Goal: Task Accomplishment & Management: Complete application form

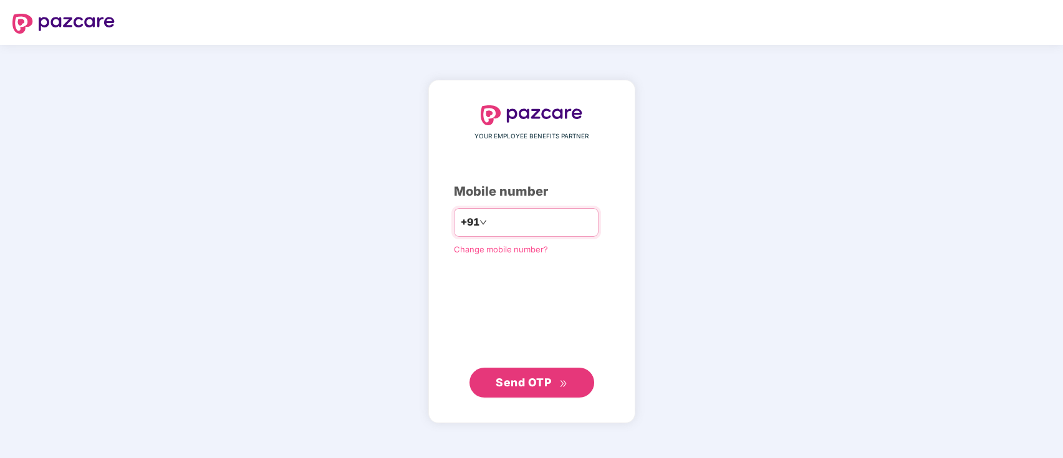
click at [507, 218] on input "number" at bounding box center [541, 223] width 102 height 20
type input "**********"
click at [571, 392] on button "Send OTP" at bounding box center [532, 382] width 125 height 30
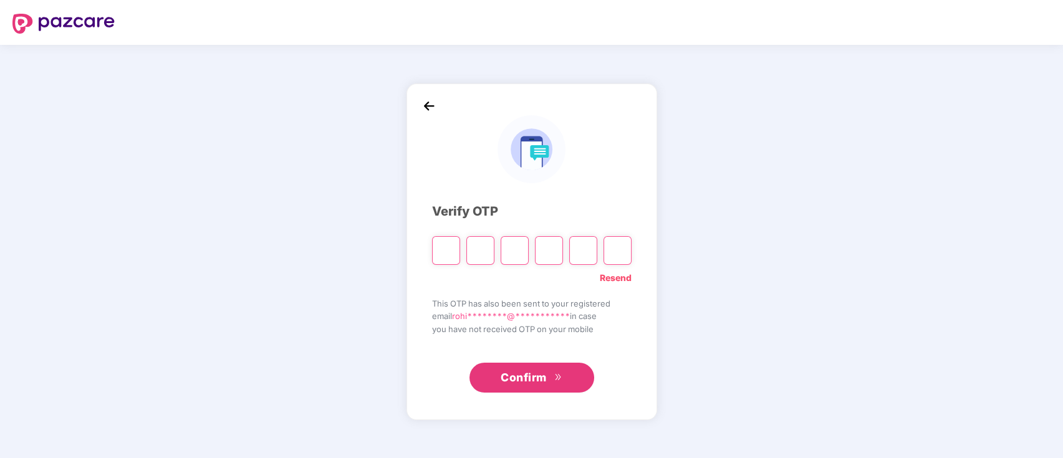
type input "*"
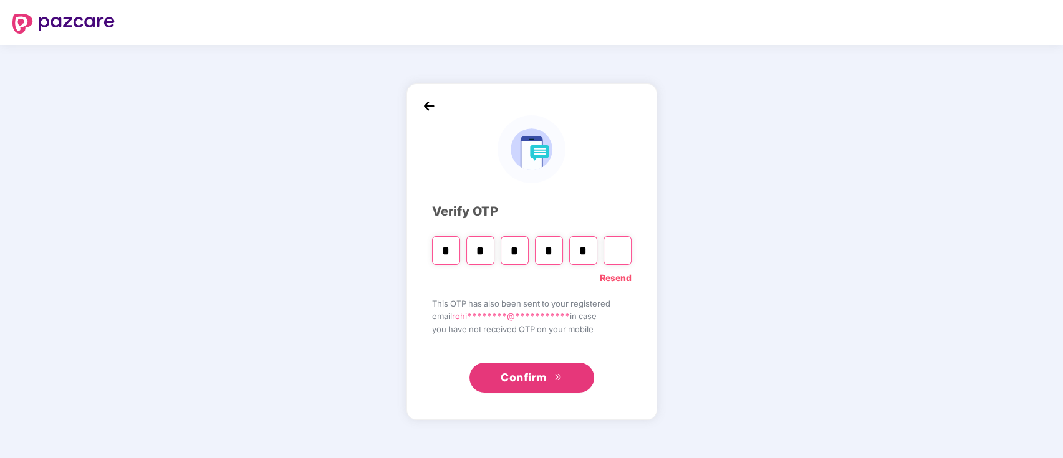
type input "*"
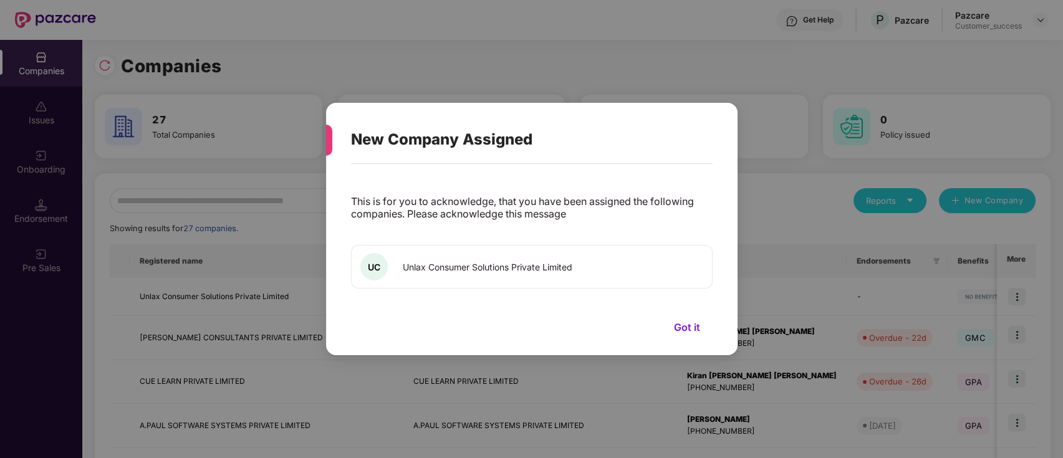
click at [688, 331] on button "Got it" at bounding box center [687, 327] width 51 height 19
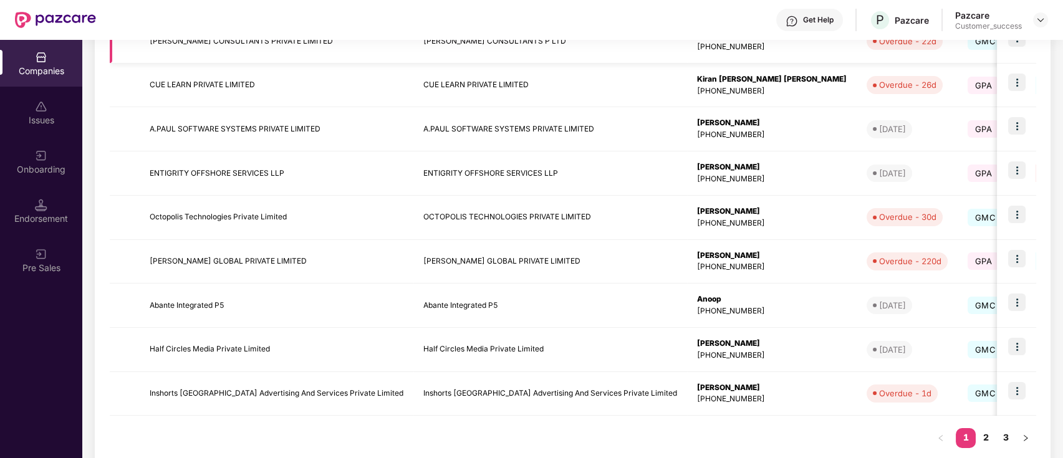
scroll to position [297, 0]
click at [1025, 393] on img at bounding box center [1017, 390] width 17 height 17
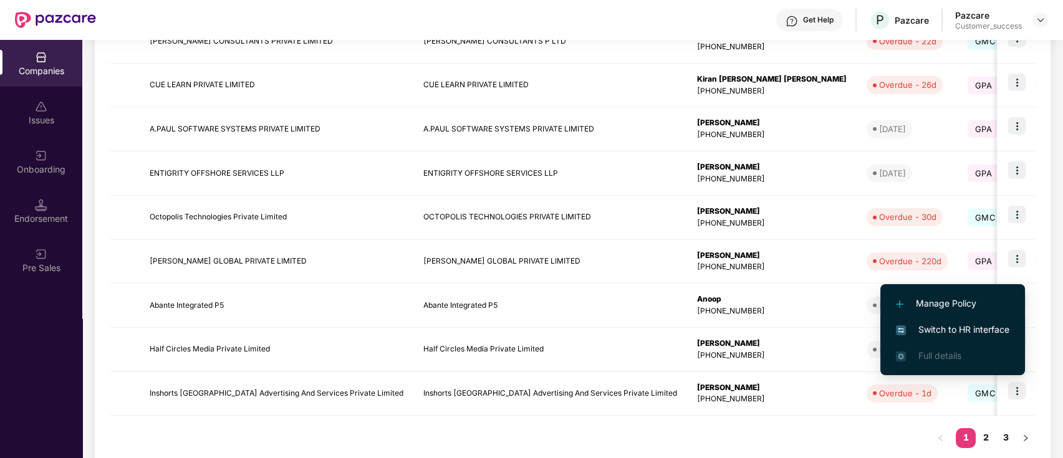
click at [967, 328] on span "Switch to HR interface" at bounding box center [953, 330] width 114 height 14
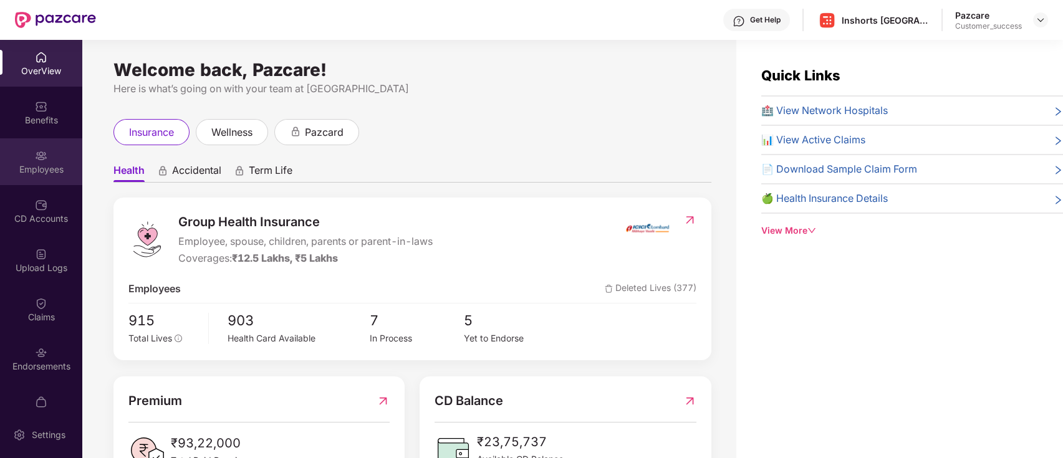
click at [42, 150] on img at bounding box center [41, 156] width 12 height 12
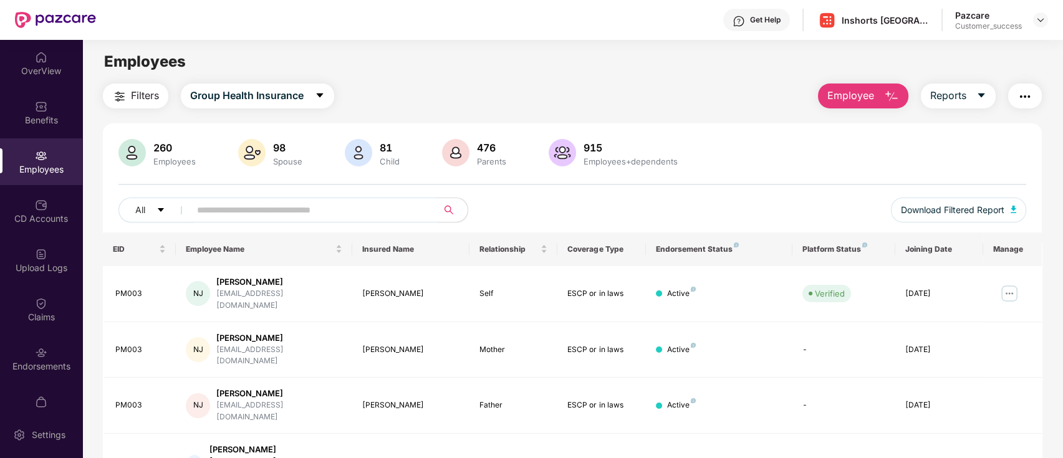
click at [289, 213] on input "text" at bounding box center [309, 210] width 224 height 19
type input "****"
click at [1008, 289] on img at bounding box center [1010, 294] width 20 height 20
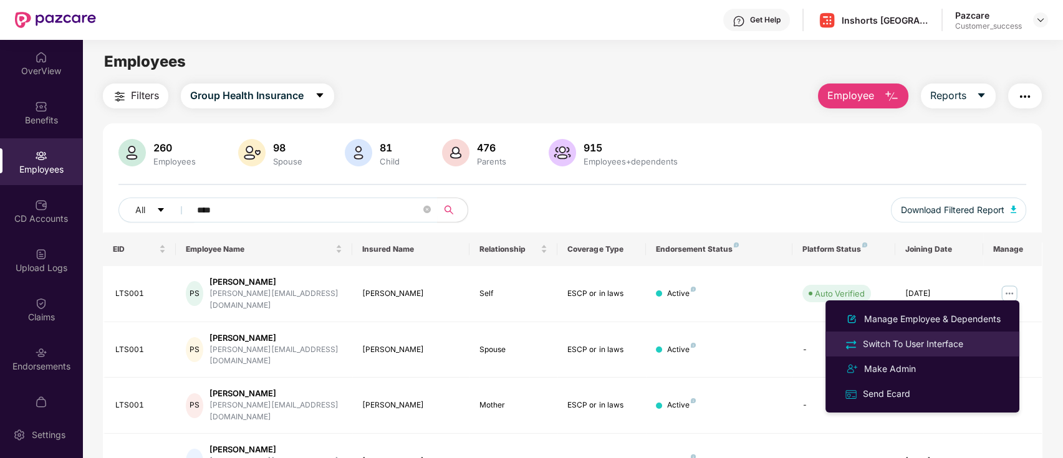
click at [938, 348] on div "Switch To User Interface" at bounding box center [913, 344] width 105 height 14
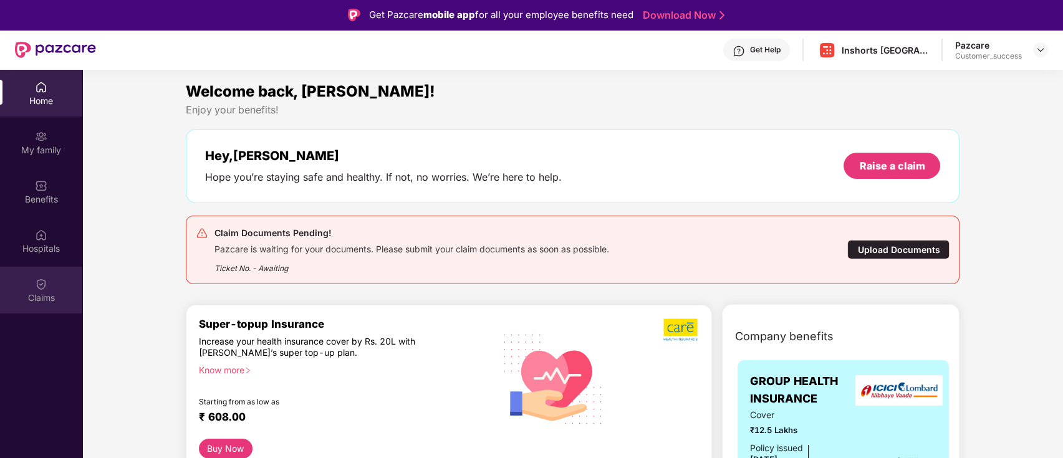
click at [42, 291] on div "Claims" at bounding box center [41, 290] width 82 height 47
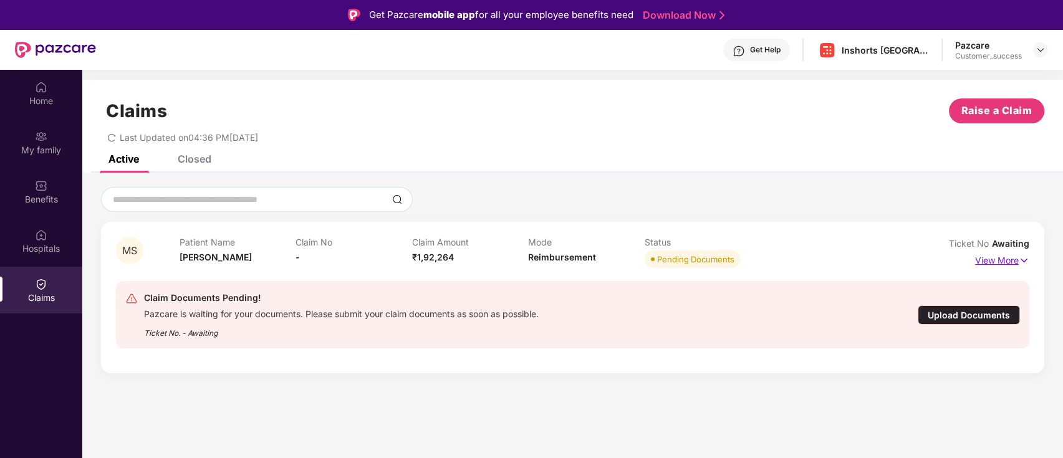
click at [1019, 259] on img at bounding box center [1024, 261] width 11 height 14
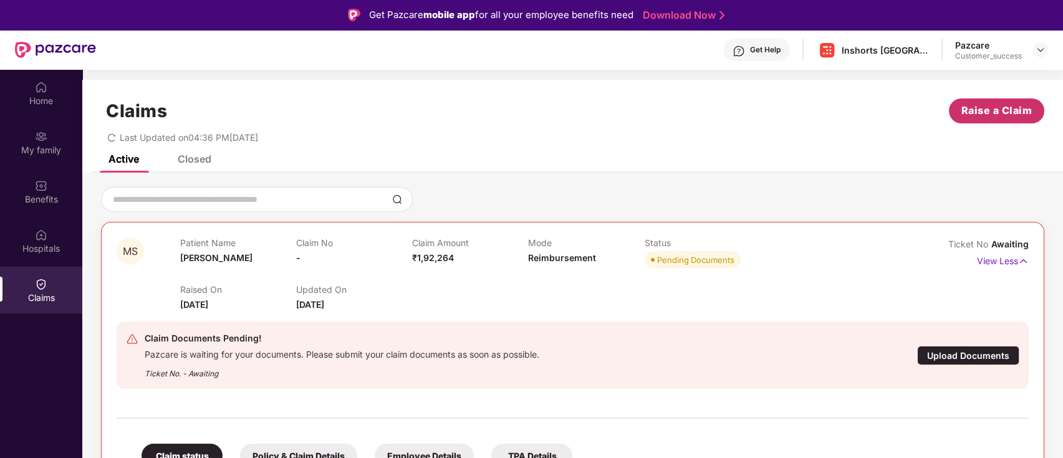
click at [995, 107] on span "Raise a Claim" at bounding box center [997, 111] width 71 height 16
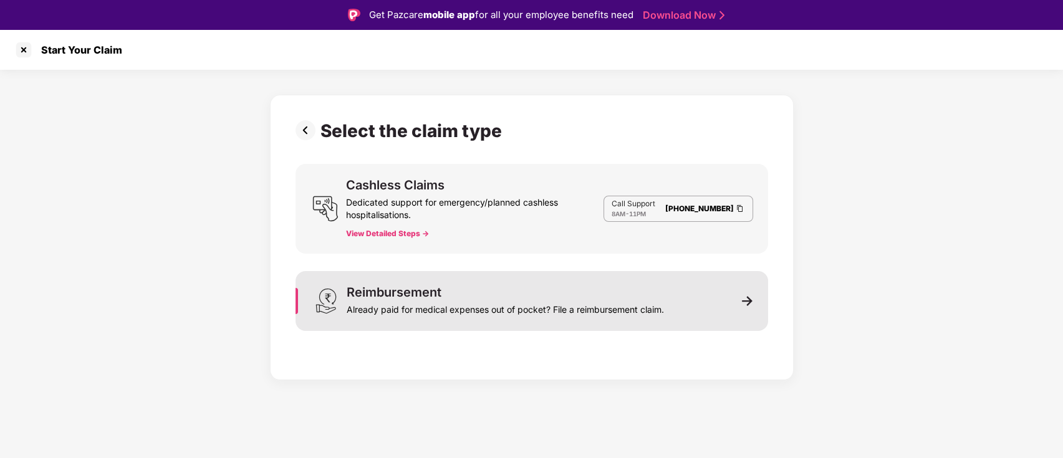
click at [669, 322] on div "Reimbursement Already paid for medical expenses out of pocket? File a reimburse…" at bounding box center [532, 301] width 473 height 60
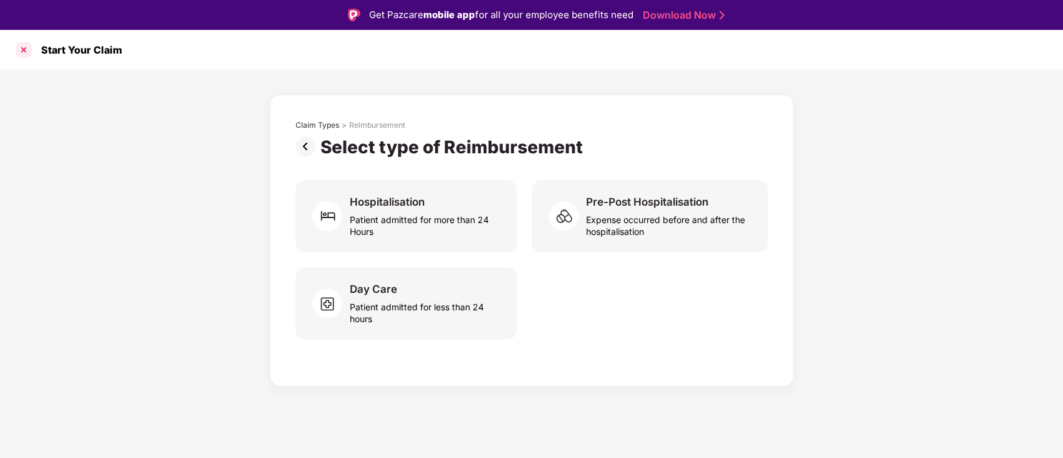
click at [22, 51] on div at bounding box center [24, 50] width 20 height 20
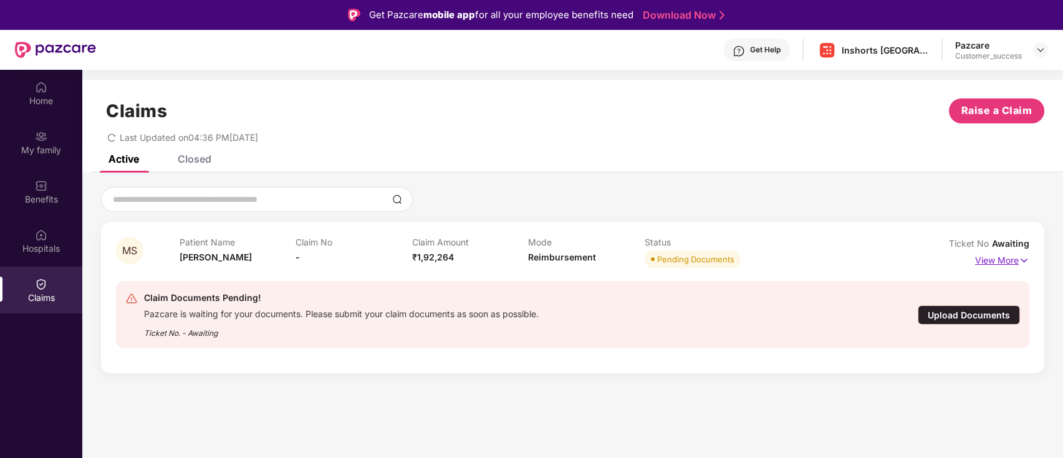
click at [1020, 259] on img at bounding box center [1024, 261] width 11 height 14
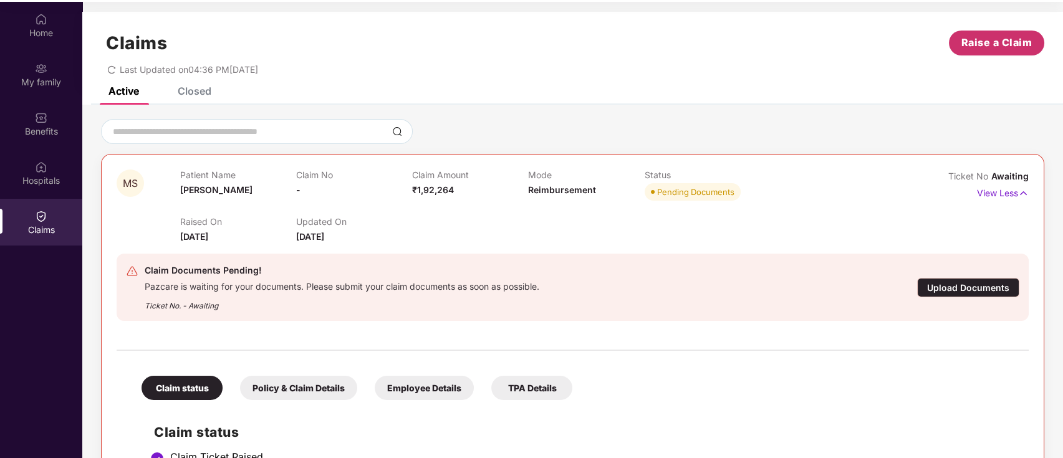
click at [964, 39] on span "Raise a Claim" at bounding box center [997, 43] width 71 height 16
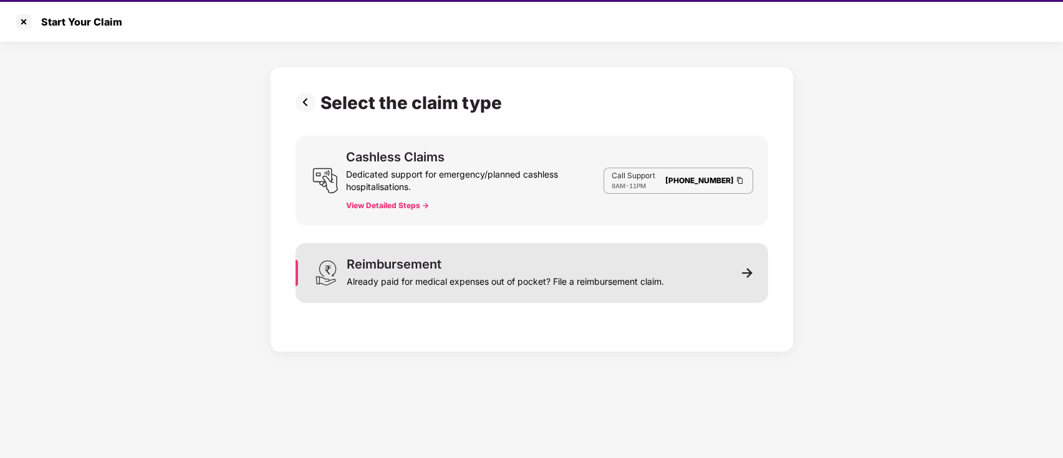
click at [694, 276] on div "Reimbursement Already paid for medical expenses out of pocket? File a reimburse…" at bounding box center [532, 273] width 473 height 60
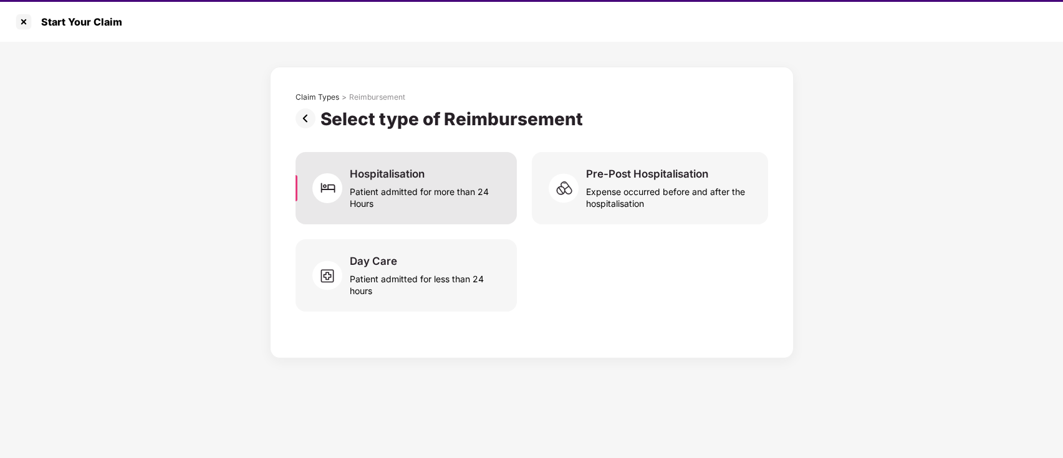
click at [426, 182] on div "Patient admitted for more than 24 Hours" at bounding box center [426, 195] width 152 height 29
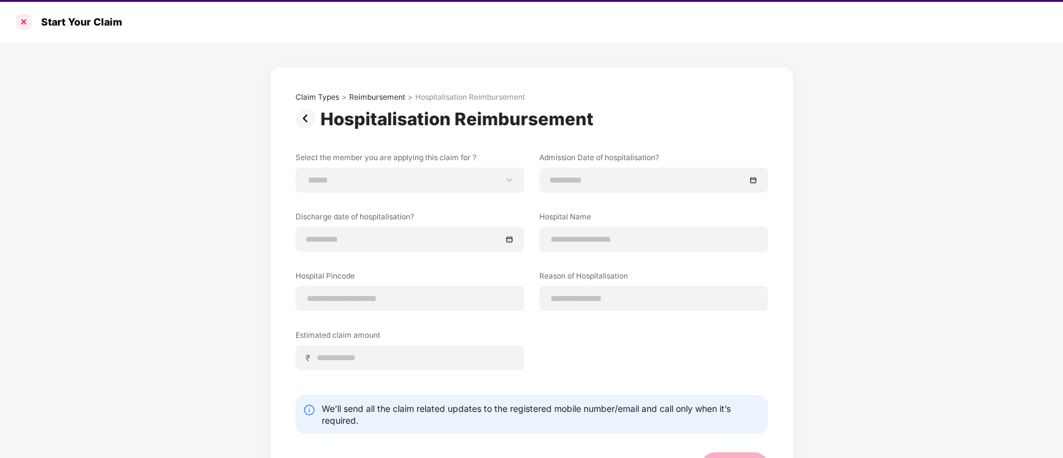
click at [25, 23] on div at bounding box center [24, 22] width 20 height 20
